Goal: Check status: Check status

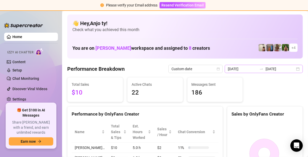
click at [293, 69] on div "[DATE] [DATE]" at bounding box center [263, 69] width 78 height 8
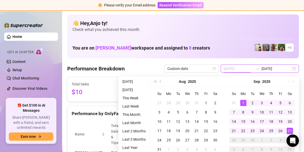
type input "[DATE]"
click at [242, 100] on div "1" at bounding box center [243, 103] width 6 height 6
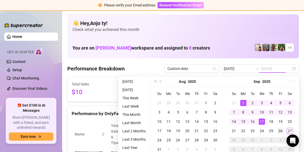
click at [280, 130] on div "26" at bounding box center [280, 131] width 6 height 6
click at [280, 130] on rect at bounding box center [261, 153] width 66 height 65
type input "[DATE]"
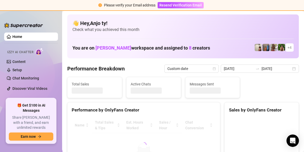
type input "[DATE]"
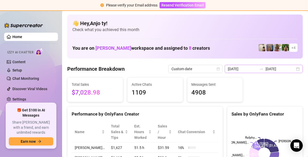
click at [294, 67] on div "[DATE] [DATE]" at bounding box center [263, 69] width 78 height 8
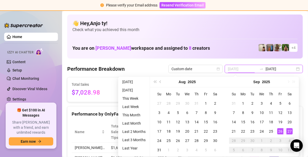
type input "[DATE]"
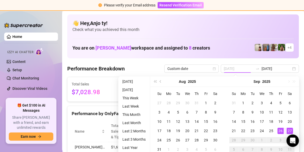
click at [290, 131] on div "27" at bounding box center [289, 131] width 6 height 6
click at [290, 131] on rect at bounding box center [261, 153] width 66 height 65
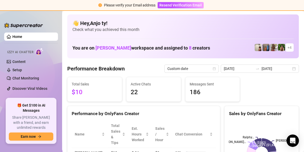
type input "[DATE]"
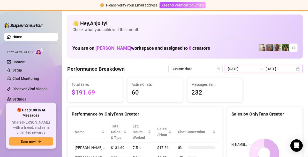
click at [293, 69] on div "[DATE] [DATE]" at bounding box center [263, 69] width 78 height 8
